Goal: Information Seeking & Learning: Check status

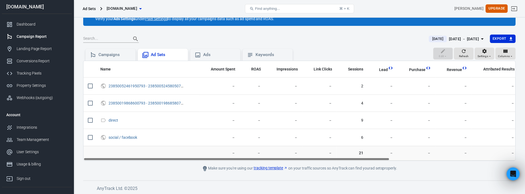
scroll to position [23, 0]
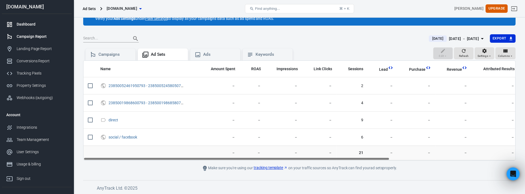
click at [26, 22] on div "Dashboard" at bounding box center [42, 25] width 51 height 6
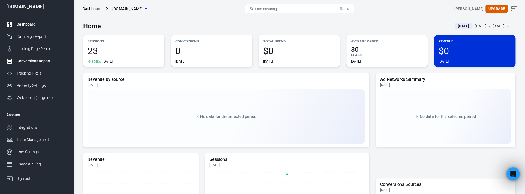
click at [31, 64] on div "Conversions Report" at bounding box center [42, 61] width 51 height 6
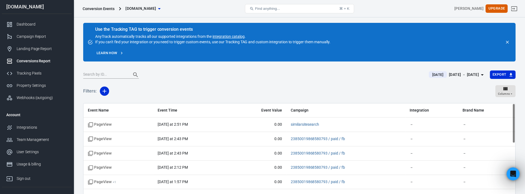
click at [446, 13] on div "[PERSON_NAME] Upgrade" at bounding box center [446, 8] width 144 height 13
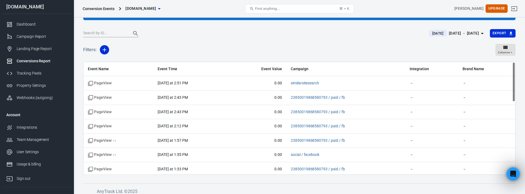
scroll to position [45, 0]
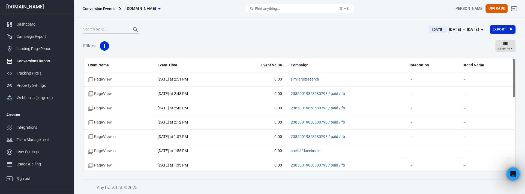
click at [265, 44] on div "Filters: Columns" at bounding box center [299, 48] width 432 height 20
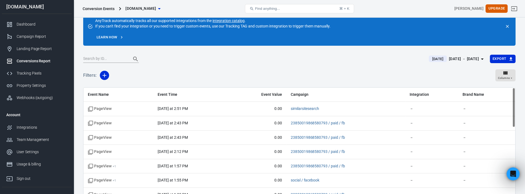
scroll to position [0, 0]
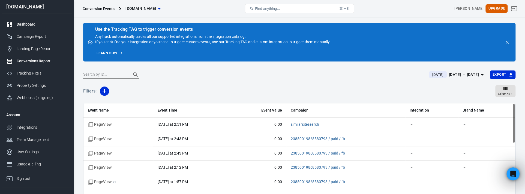
click at [26, 25] on div "Dashboard" at bounding box center [42, 25] width 51 height 6
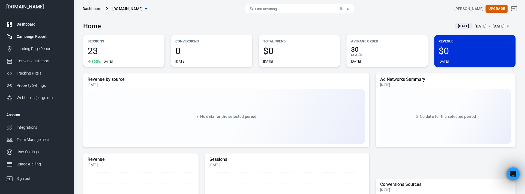
click at [29, 37] on div "Campaign Report" at bounding box center [42, 37] width 51 height 6
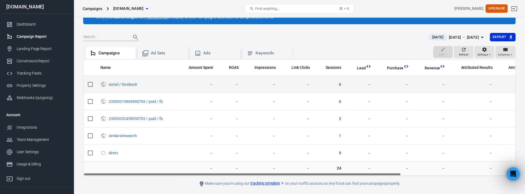
scroll to position [40, 0]
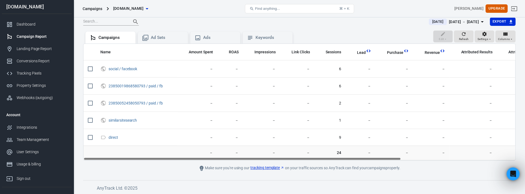
click at [271, 167] on link "tracking template" at bounding box center [267, 168] width 34 height 6
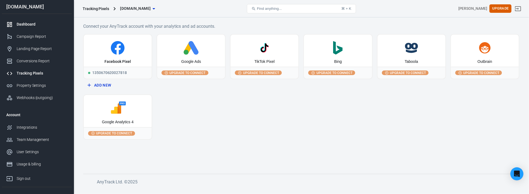
click at [35, 22] on div "Dashboard" at bounding box center [42, 25] width 51 height 6
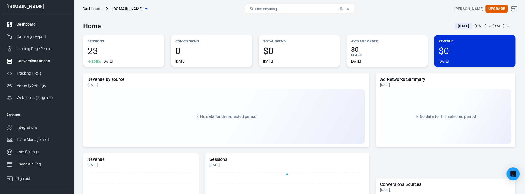
click at [29, 62] on div "Conversions Report" at bounding box center [42, 61] width 51 height 6
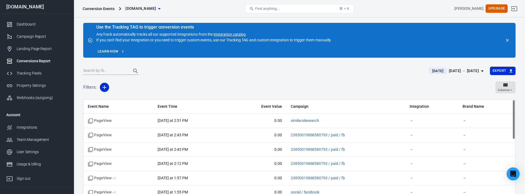
click at [274, 71] on div at bounding box center [252, 71] width 339 height 8
